Goal: Transaction & Acquisition: Purchase product/service

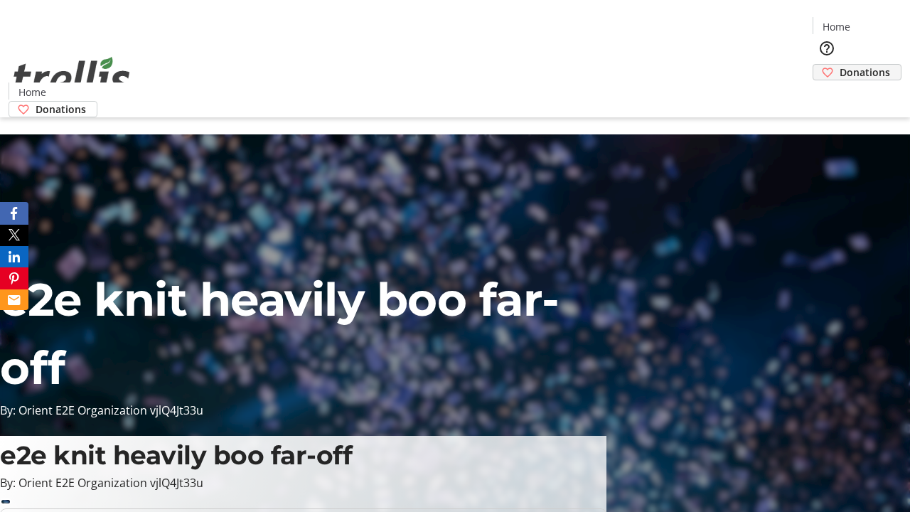
click at [840, 65] on span "Donations" at bounding box center [865, 72] width 50 height 15
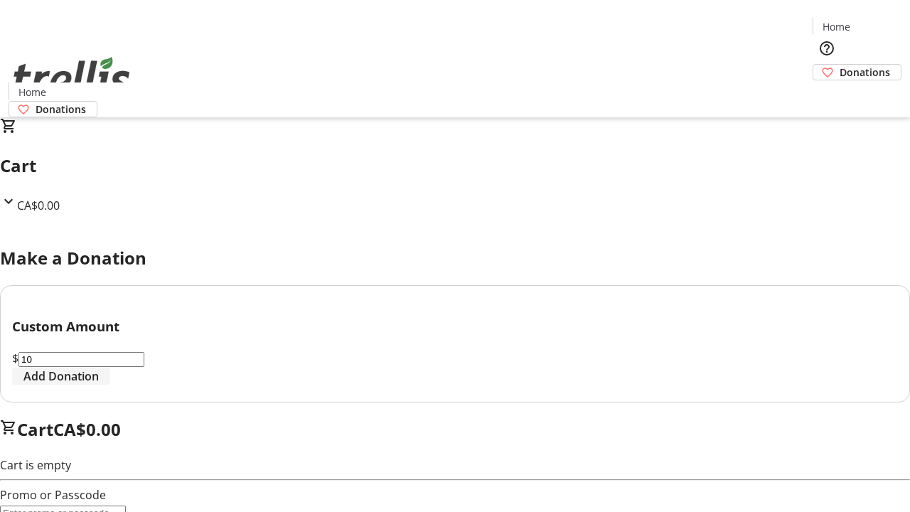
click at [99, 385] on span "Add Donation" at bounding box center [60, 376] width 75 height 17
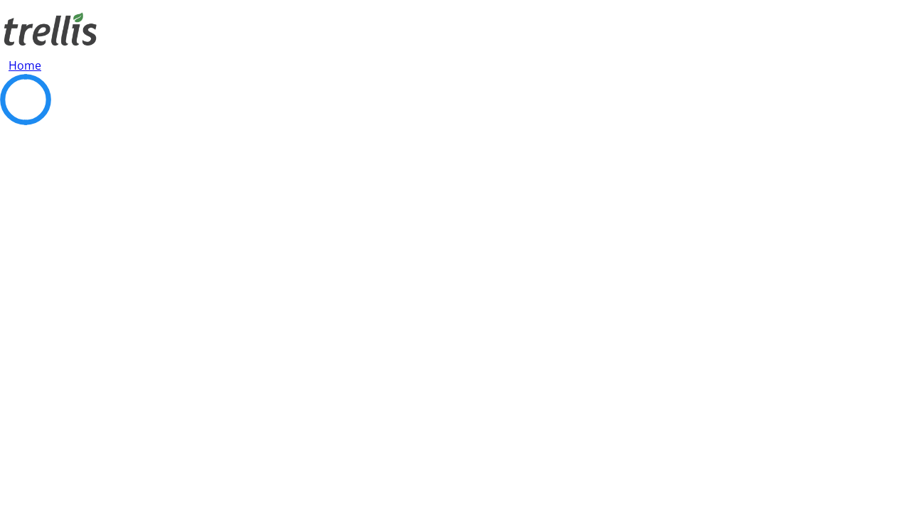
select select "CA"
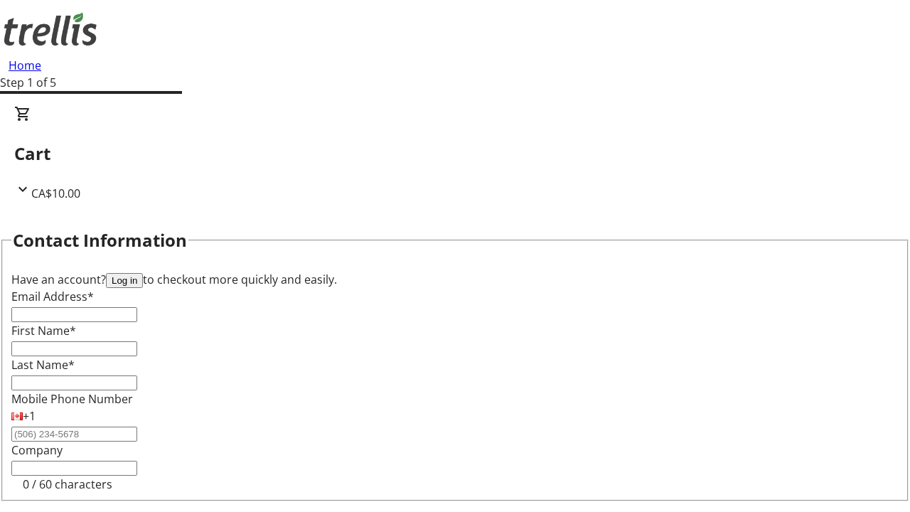
click at [143, 273] on button "Log in" at bounding box center [124, 280] width 37 height 15
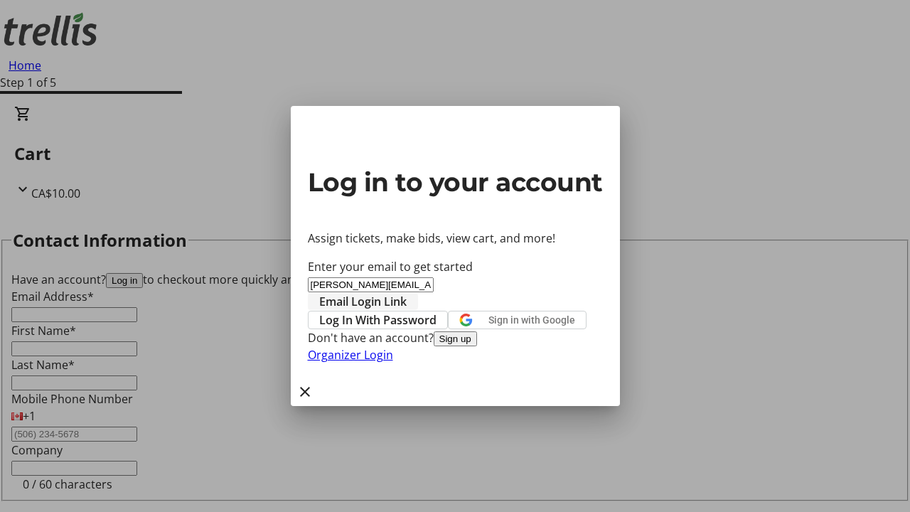
type input "[PERSON_NAME][EMAIL_ADDRESS][DOMAIN_NAME]"
click at [407, 293] on span "Email Login Link" at bounding box center [362, 301] width 87 height 17
